Goal: Task Accomplishment & Management: Manage account settings

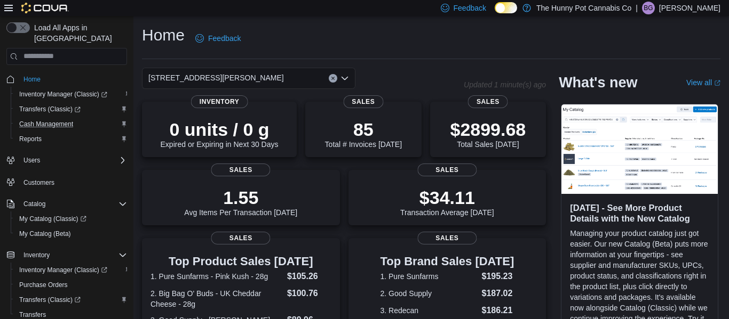
click at [82, 118] on div "Cash Management" at bounding box center [71, 124] width 112 height 13
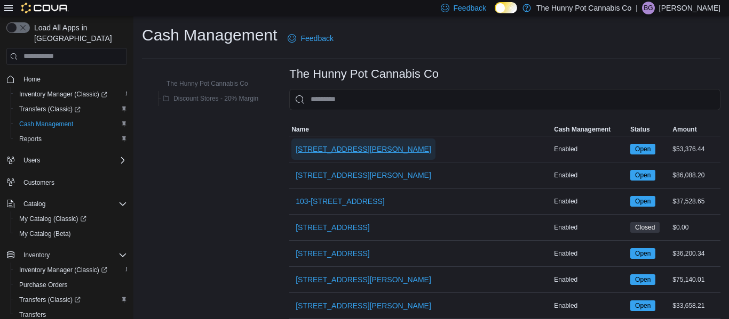
click at [339, 151] on span "[STREET_ADDRESS][PERSON_NAME]" at bounding box center [362, 149] width 135 height 11
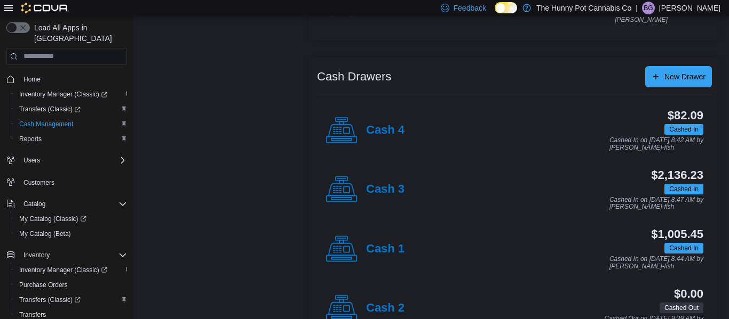
scroll to position [166, 0]
click at [401, 188] on h4 "Cash 3" at bounding box center [385, 189] width 38 height 14
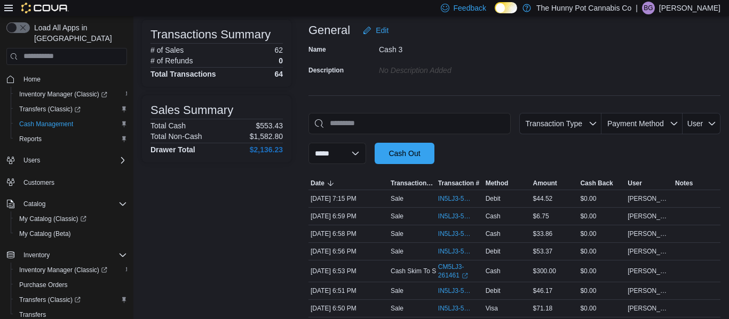
scroll to position [70, 0]
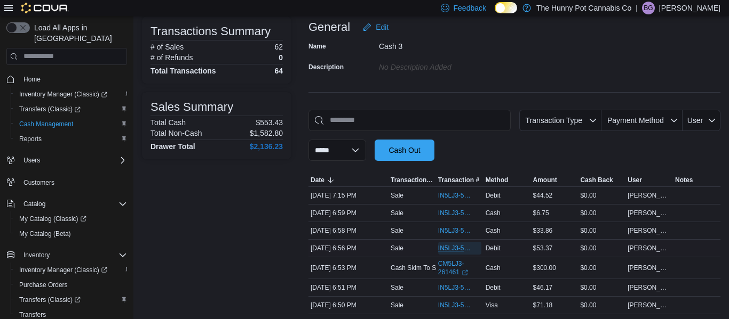
click at [445, 251] on span "IN5LJ3-5763975" at bounding box center [454, 248] width 33 height 9
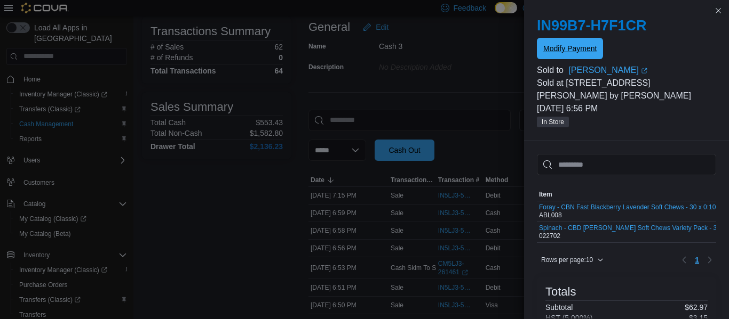
click at [579, 44] on span "Modify Payment" at bounding box center [569, 48] width 53 height 11
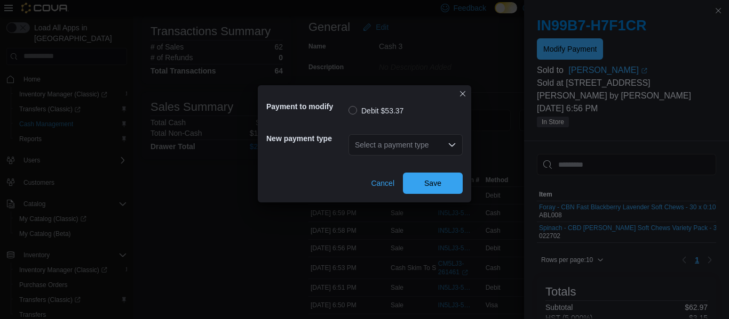
click at [386, 140] on div "Select a payment type" at bounding box center [405, 144] width 114 height 21
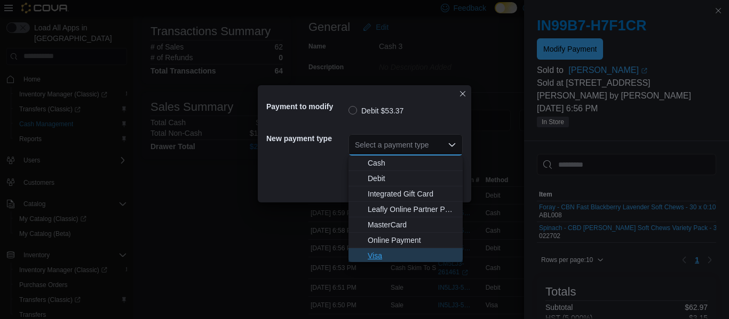
click at [364, 261] on button "Visa" at bounding box center [405, 256] width 114 height 15
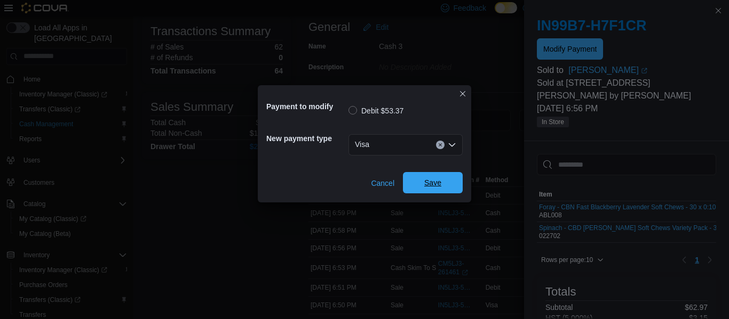
click at [444, 185] on span "Save" at bounding box center [432, 182] width 47 height 21
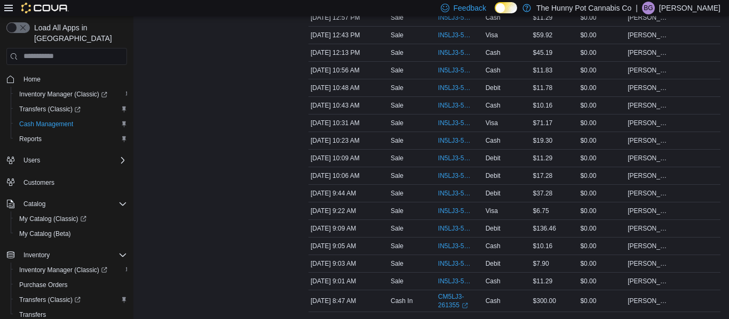
scroll to position [1081, 0]
click at [449, 175] on span "IN5LJ3-5760482" at bounding box center [454, 175] width 33 height 9
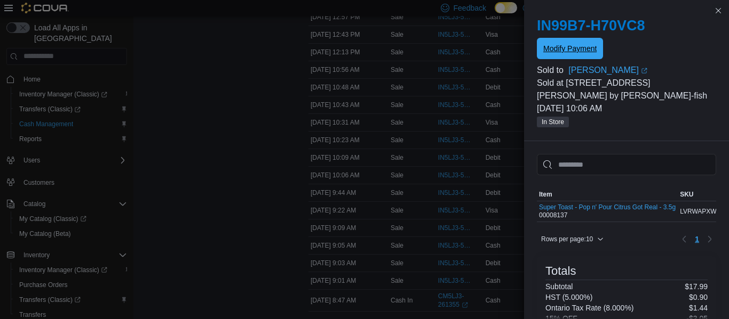
click at [585, 43] on span "Modify Payment" at bounding box center [569, 48] width 53 height 21
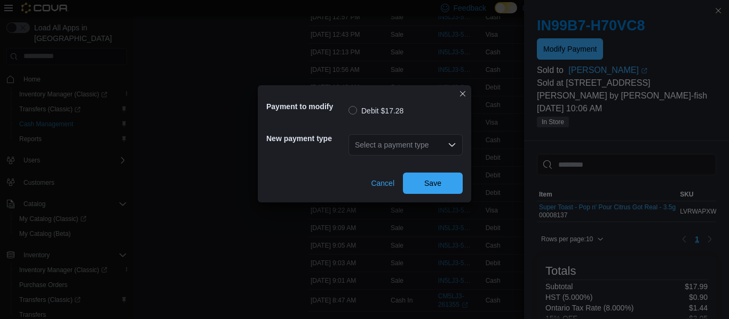
click at [436, 142] on div "Select a payment type" at bounding box center [405, 144] width 114 height 21
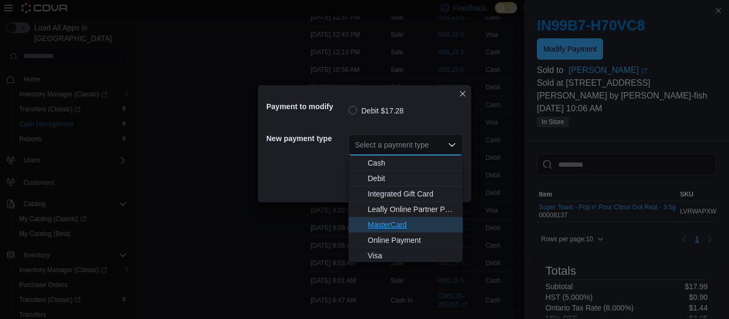
click at [390, 222] on span "MasterCard" at bounding box center [411, 225] width 89 height 11
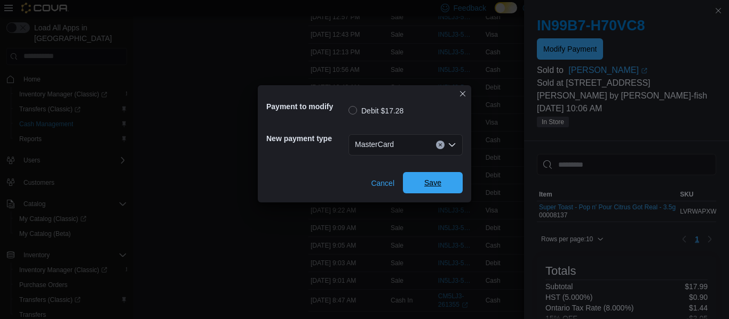
click at [432, 177] on span "Save" at bounding box center [432, 182] width 47 height 21
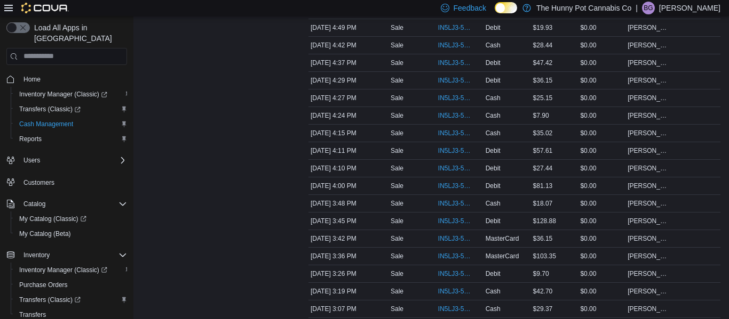
scroll to position [541, 0]
click at [458, 78] on span "IN5LJ3-5762632" at bounding box center [454, 81] width 33 height 9
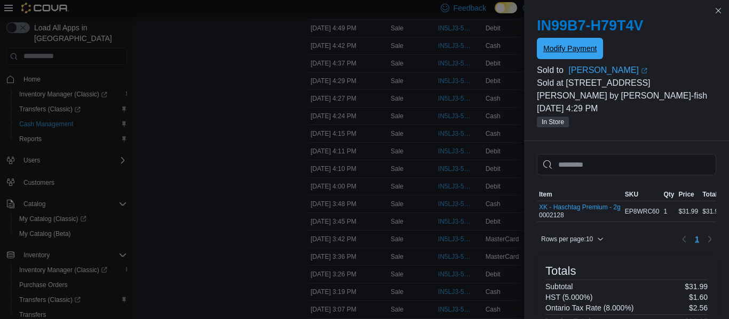
click at [562, 39] on span "Modify Payment" at bounding box center [569, 48] width 53 height 21
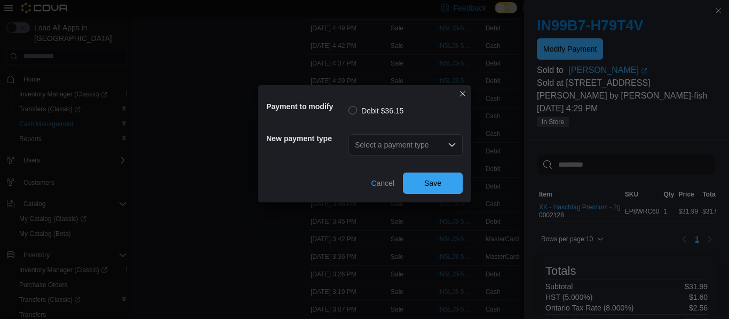
click at [428, 135] on div "Select a payment type" at bounding box center [405, 144] width 114 height 21
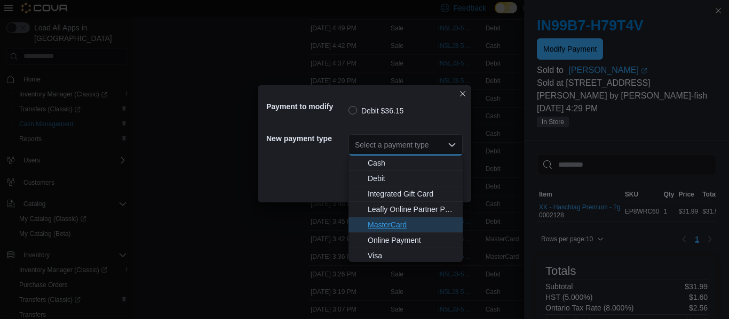
click at [392, 228] on span "MasterCard" at bounding box center [411, 225] width 89 height 11
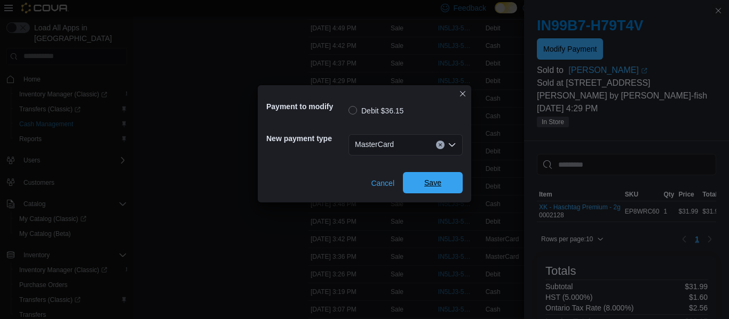
click at [447, 180] on span "Save" at bounding box center [432, 182] width 47 height 21
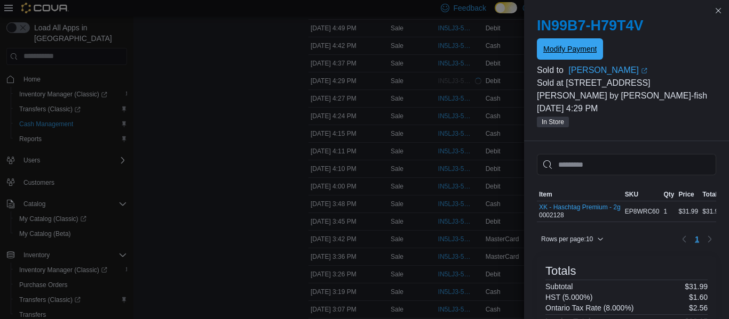
scroll to position [0, 0]
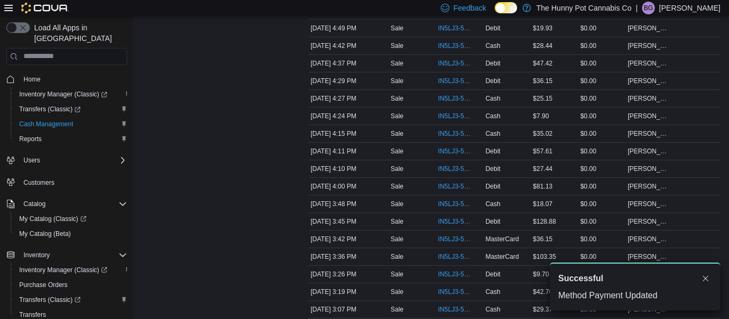
click at [281, 157] on div at bounding box center [216, 222] width 149 height 1353
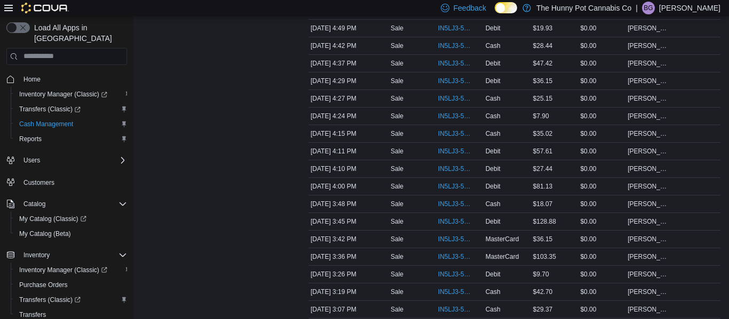
scroll to position [354, 0]
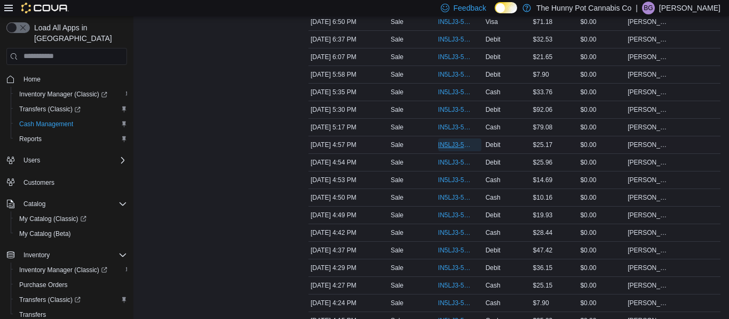
click at [449, 145] on span "IN5LJ3-5762880" at bounding box center [454, 145] width 33 height 9
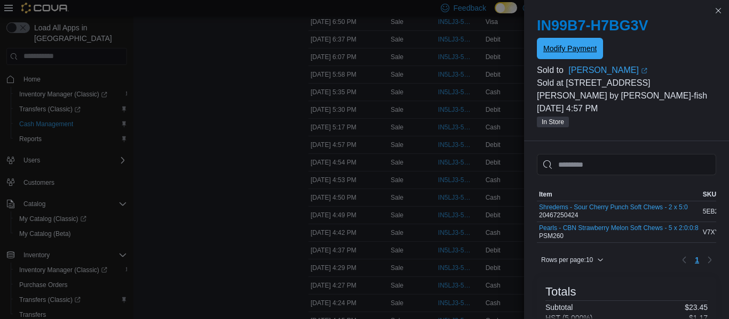
click at [562, 42] on span "Modify Payment" at bounding box center [569, 48] width 53 height 21
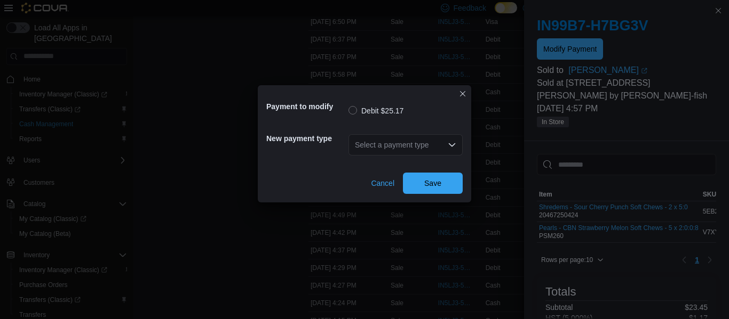
click at [430, 144] on div "Select a payment type" at bounding box center [405, 144] width 114 height 21
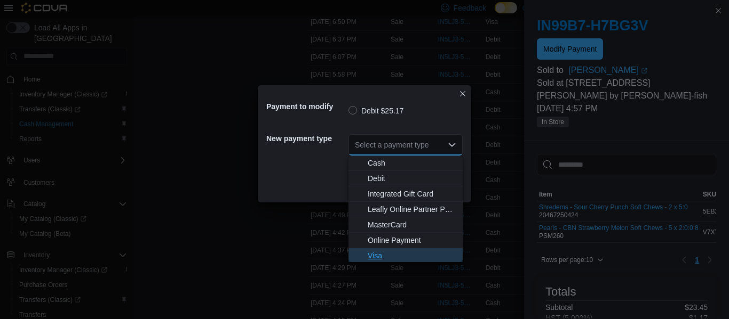
click at [379, 249] on button "Visa" at bounding box center [405, 256] width 114 height 15
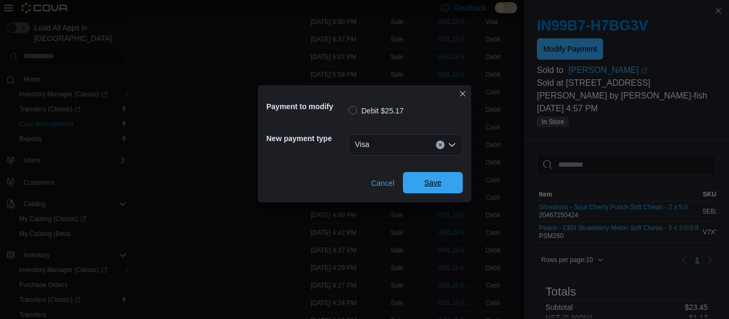
click at [417, 174] on span "Save" at bounding box center [432, 182] width 47 height 21
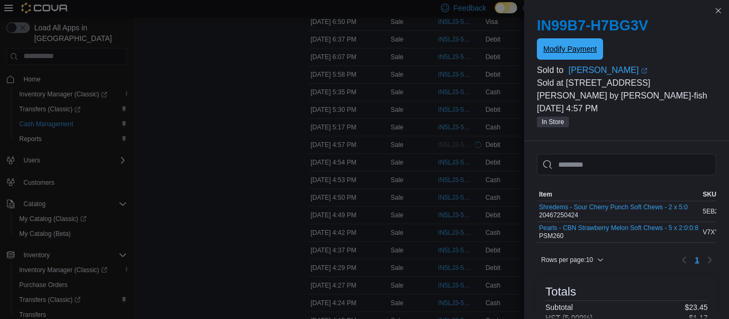
scroll to position [0, 0]
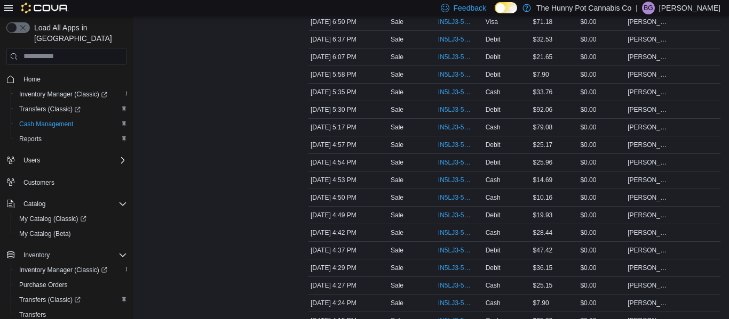
click at [441, 232] on span "IN5LJ3-5762738" at bounding box center [454, 233] width 33 height 9
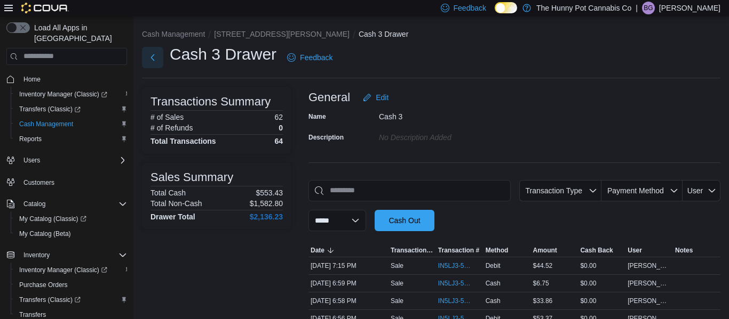
click at [154, 59] on button "Next" at bounding box center [152, 57] width 21 height 21
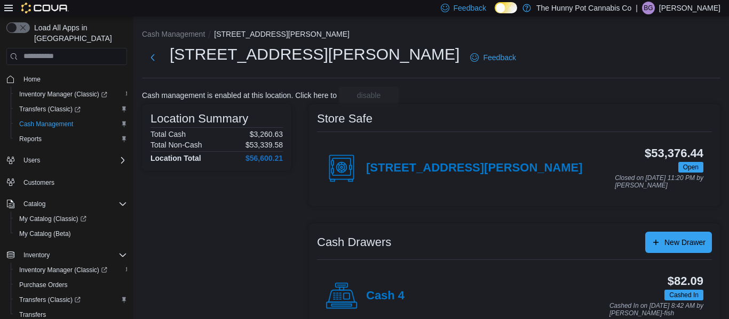
click at [421, 29] on ol "Cash Management [STREET_ADDRESS][PERSON_NAME]" at bounding box center [431, 35] width 578 height 13
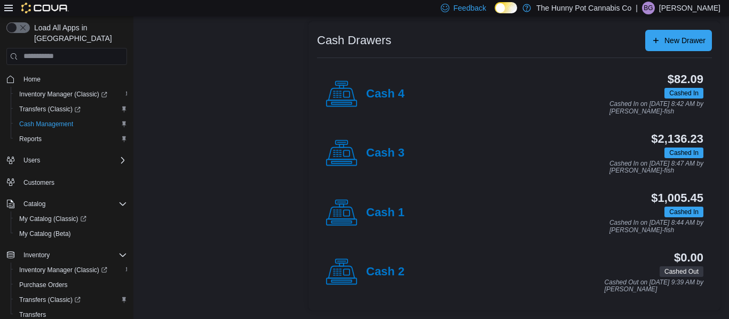
scroll to position [197, 0]
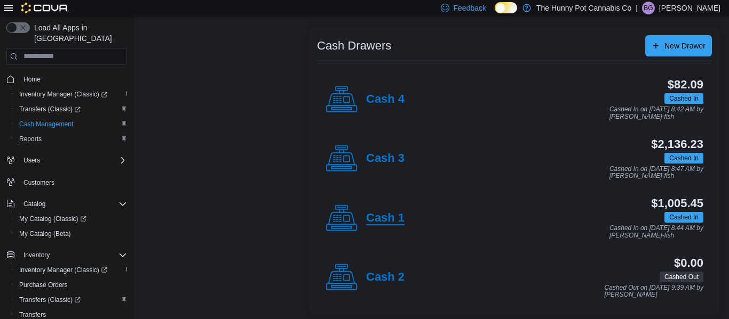
click at [395, 220] on h4 "Cash 1" at bounding box center [385, 219] width 38 height 14
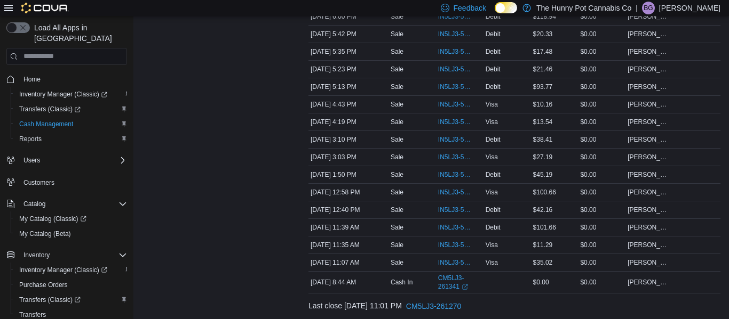
scroll to position [379, 0]
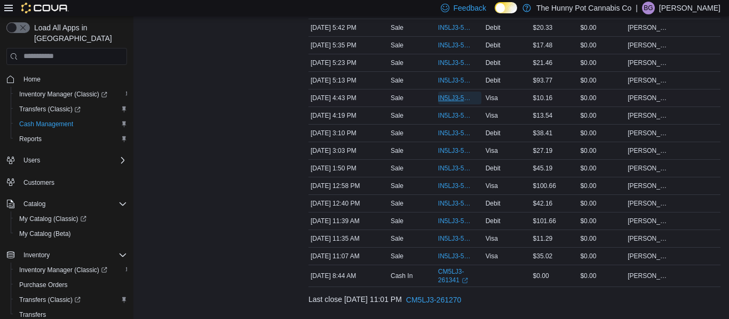
click at [440, 97] on span "IN5LJ3-5762750" at bounding box center [454, 98] width 33 height 9
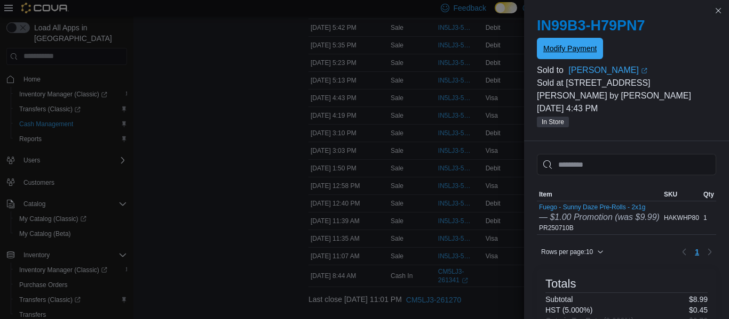
click at [552, 54] on span "Modify Payment" at bounding box center [569, 48] width 53 height 21
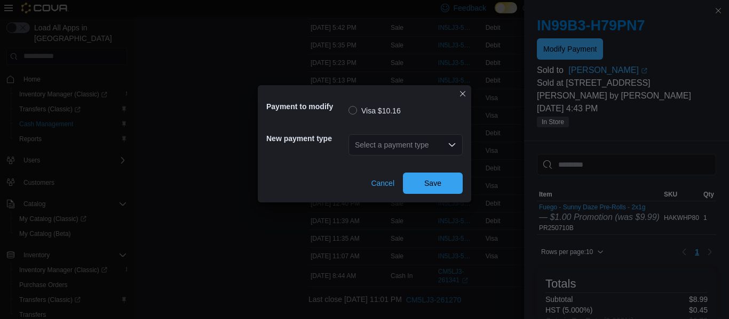
click at [415, 140] on div "Select a payment type" at bounding box center [405, 144] width 114 height 21
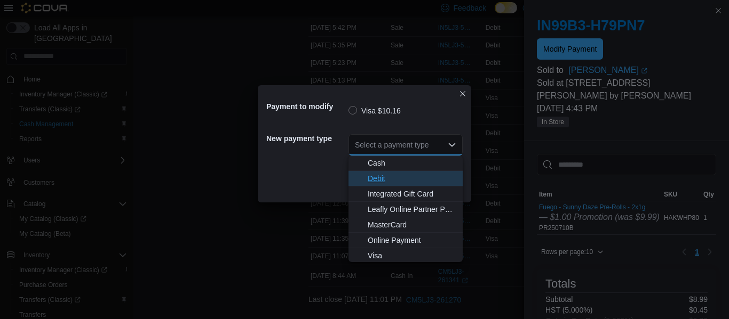
click at [394, 177] on span "Debit" at bounding box center [411, 178] width 89 height 11
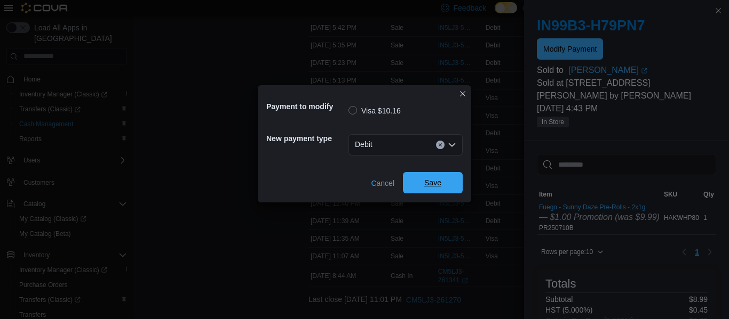
click at [413, 181] on span "Save" at bounding box center [432, 182] width 47 height 21
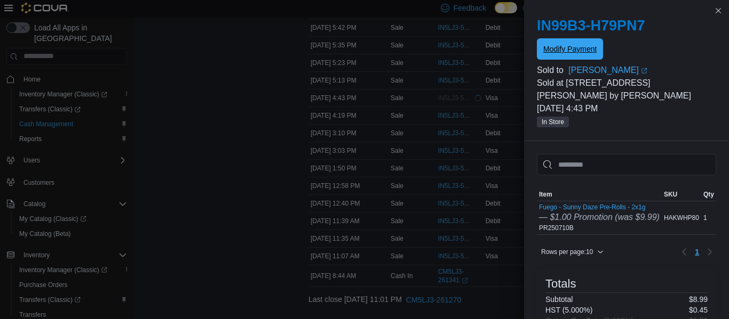
scroll to position [0, 0]
